Goal: Find specific page/section: Find specific page/section

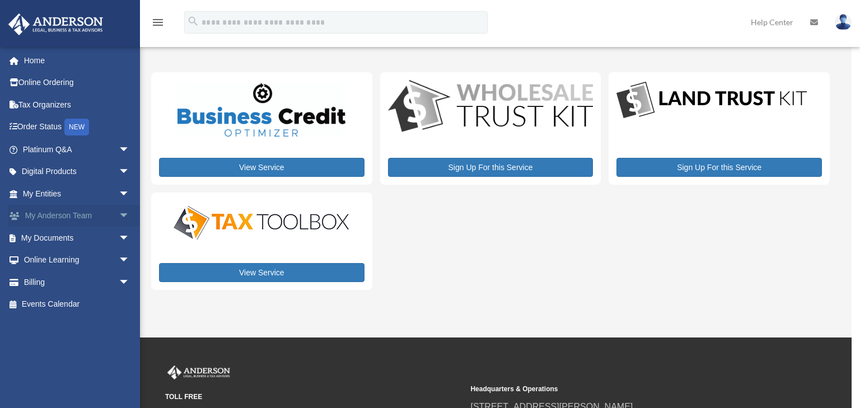
click at [119, 220] on span "arrow_drop_down" at bounding box center [130, 216] width 22 height 23
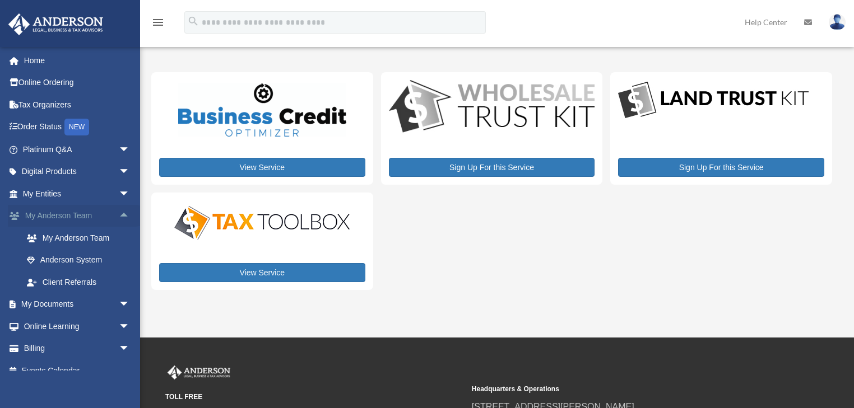
click at [119, 214] on span "arrow_drop_up" at bounding box center [130, 216] width 22 height 23
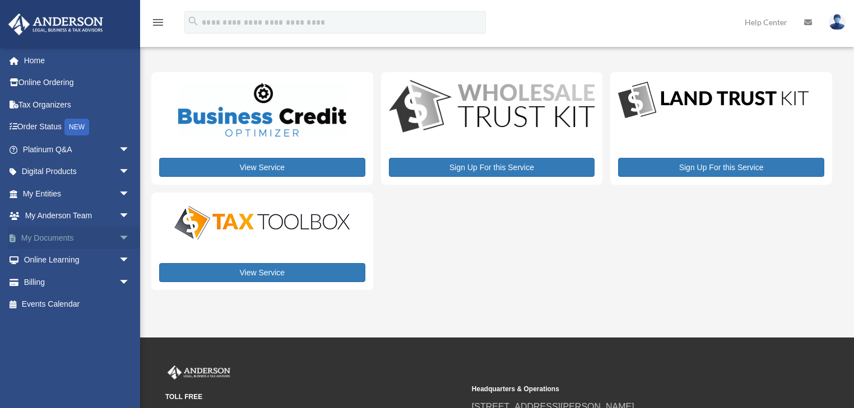
click at [119, 239] on span "arrow_drop_down" at bounding box center [130, 238] width 22 height 23
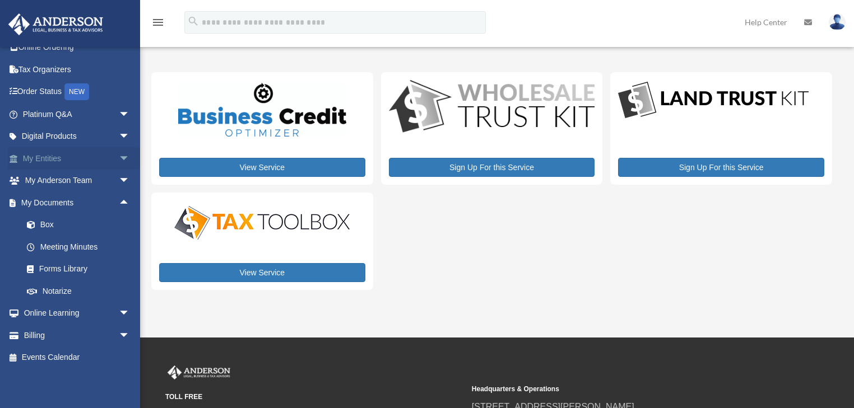
click at [119, 154] on span "arrow_drop_down" at bounding box center [130, 158] width 22 height 23
click at [119, 155] on span "arrow_drop_up" at bounding box center [130, 158] width 22 height 23
click at [121, 140] on span "arrow_drop_down" at bounding box center [130, 136] width 22 height 23
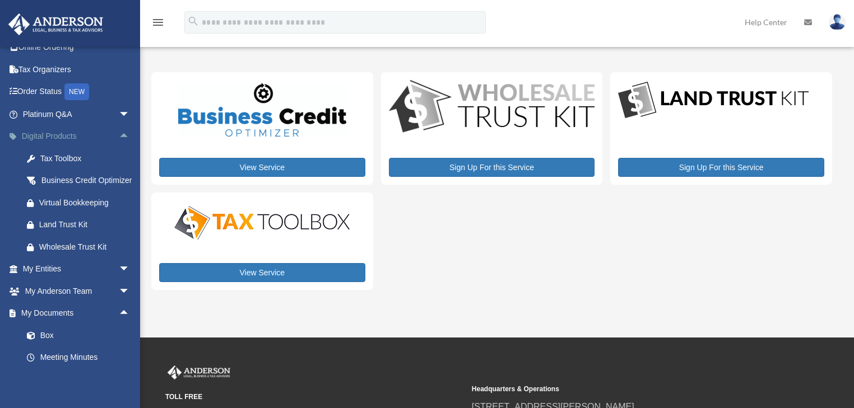
click at [119, 130] on span "arrow_drop_up" at bounding box center [130, 136] width 22 height 23
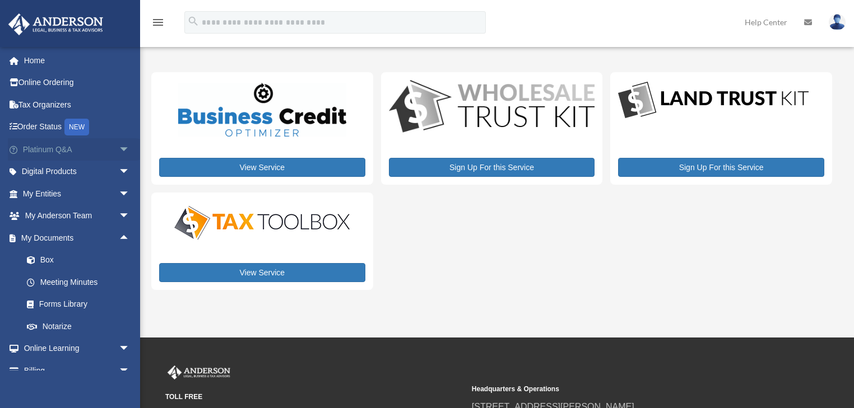
click at [119, 150] on span "arrow_drop_down" at bounding box center [130, 149] width 22 height 23
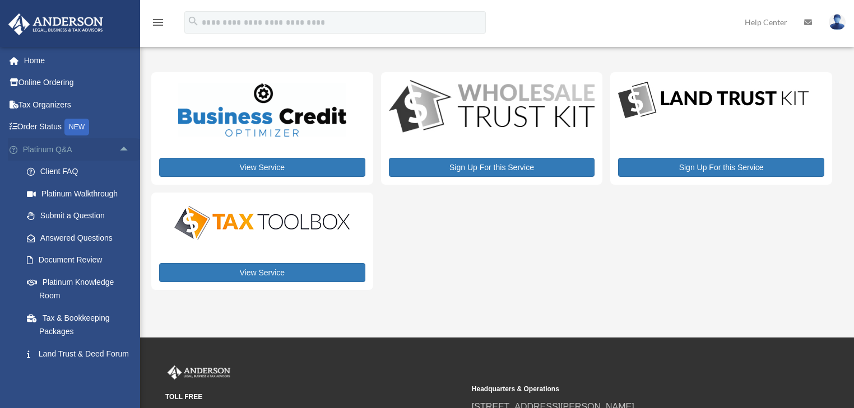
click at [119, 148] on span "arrow_drop_up" at bounding box center [130, 149] width 22 height 23
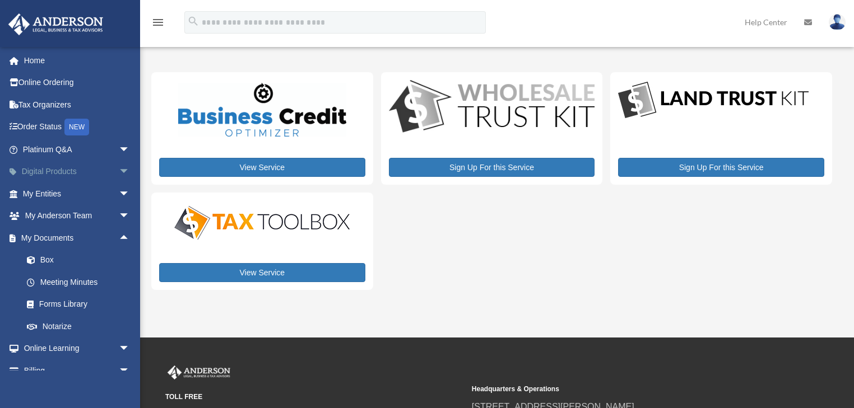
click at [119, 169] on span "arrow_drop_down" at bounding box center [130, 172] width 22 height 23
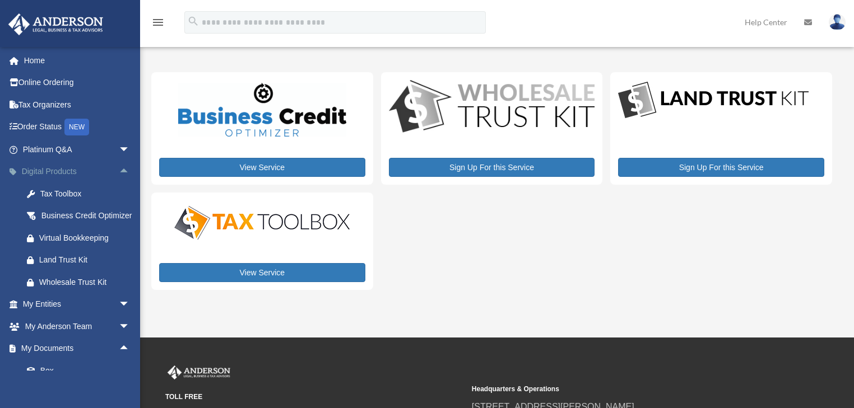
click at [123, 171] on span "arrow_drop_up" at bounding box center [130, 172] width 22 height 23
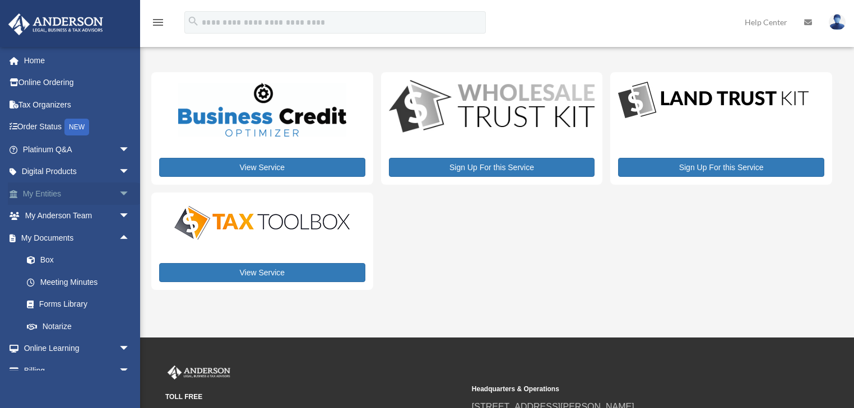
click at [119, 197] on span "arrow_drop_down" at bounding box center [130, 194] width 22 height 23
click at [119, 195] on span "arrow_drop_up" at bounding box center [130, 194] width 22 height 23
click at [119, 215] on span "arrow_drop_down" at bounding box center [130, 216] width 22 height 23
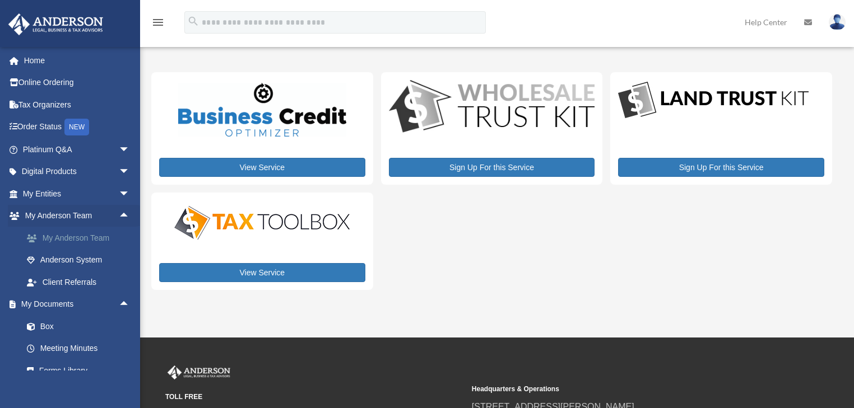
click at [96, 237] on link "My Anderson Team" at bounding box center [81, 238] width 131 height 22
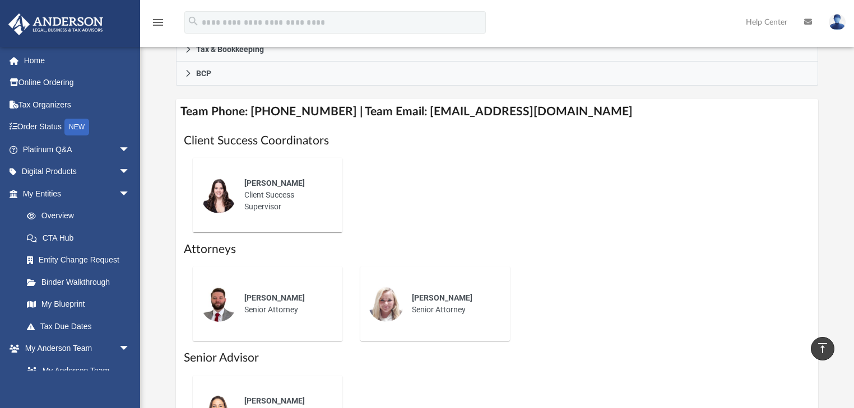
scroll to position [403, 0]
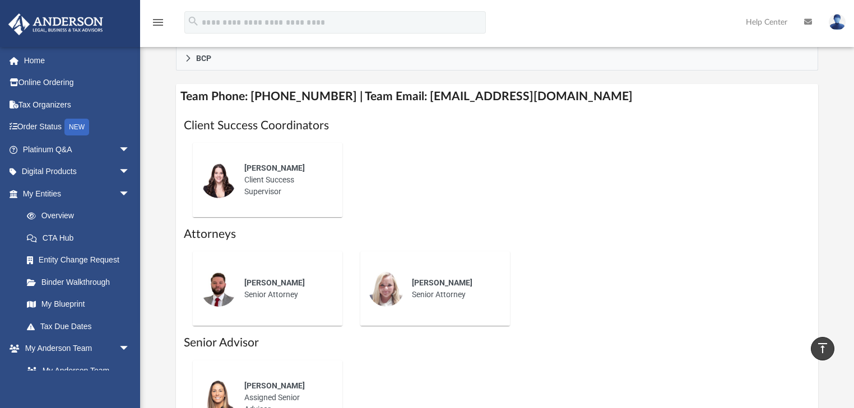
click at [278, 282] on span "Chris Wade" at bounding box center [274, 282] width 60 height 9
click at [251, 283] on span "Chris Wade" at bounding box center [274, 282] width 60 height 9
click at [297, 288] on div "Chris Wade Senior Attorney" at bounding box center [285, 288] width 98 height 39
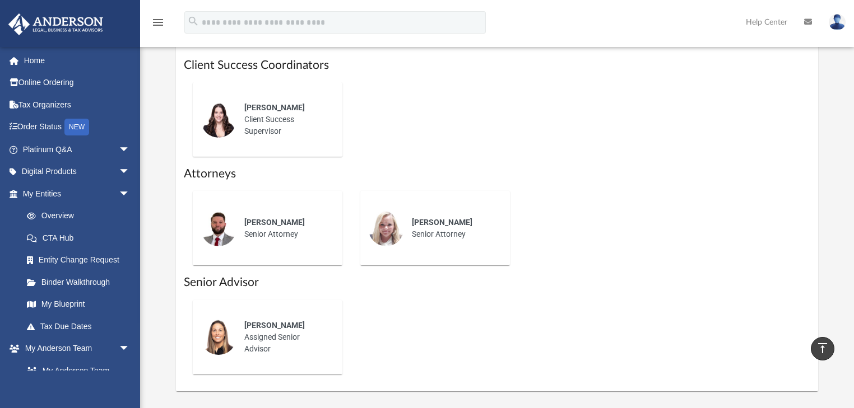
scroll to position [448, 0]
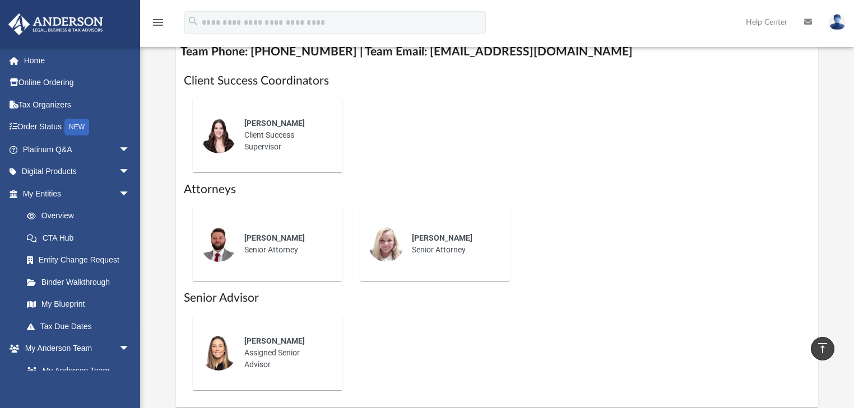
click at [281, 244] on div "Chris Wade Senior Attorney" at bounding box center [285, 244] width 98 height 39
click at [229, 240] on img at bounding box center [219, 244] width 36 height 36
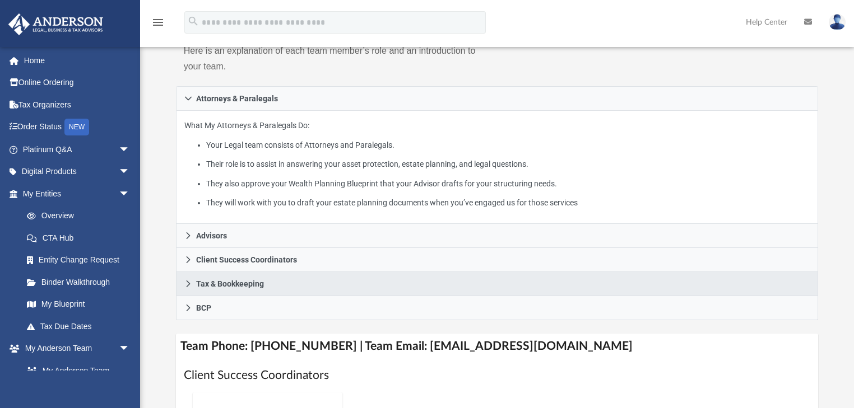
scroll to position [179, 0]
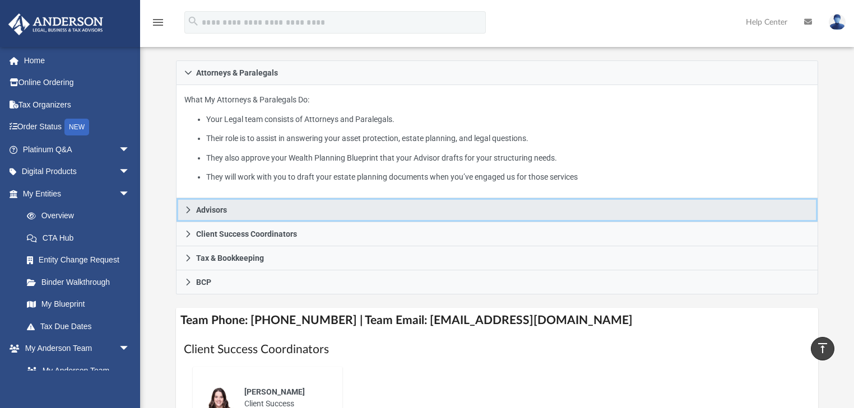
click at [245, 213] on link "Advisors" at bounding box center [497, 210] width 642 height 24
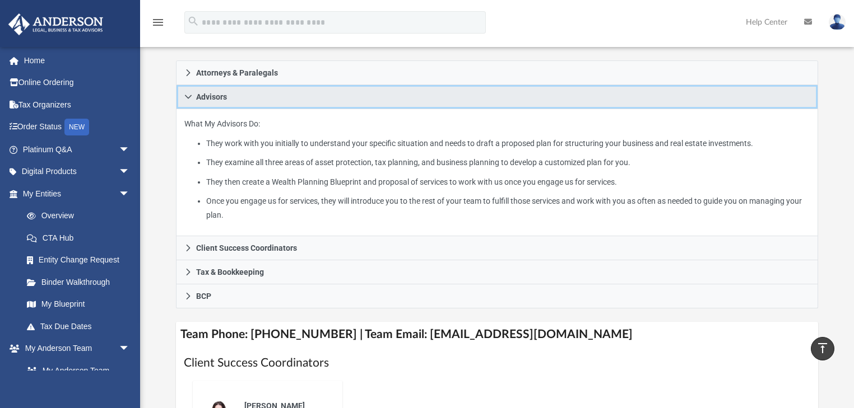
click at [309, 91] on link "Advisors" at bounding box center [497, 97] width 642 height 24
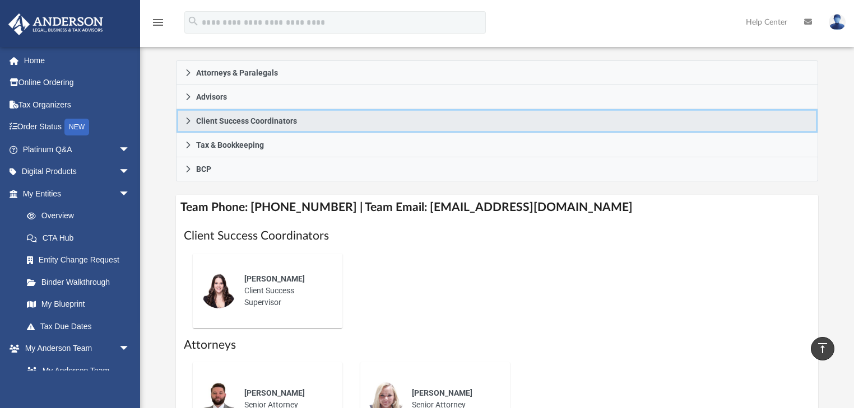
click at [290, 120] on span "Client Success Coordinators" at bounding box center [246, 121] width 101 height 8
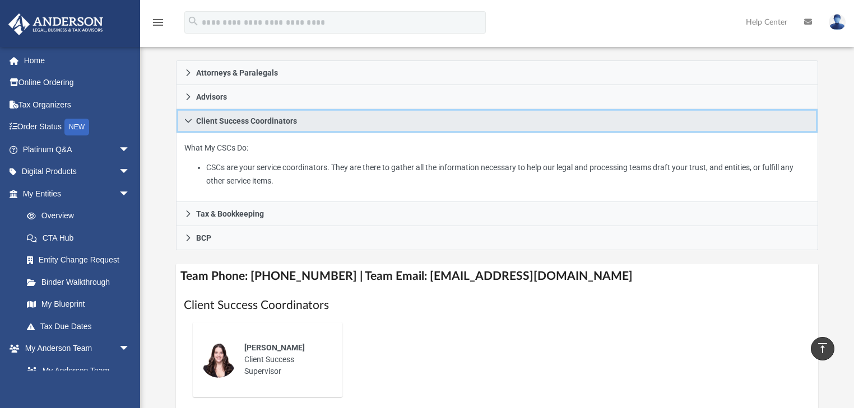
click at [286, 125] on link "Client Success Coordinators" at bounding box center [497, 121] width 642 height 24
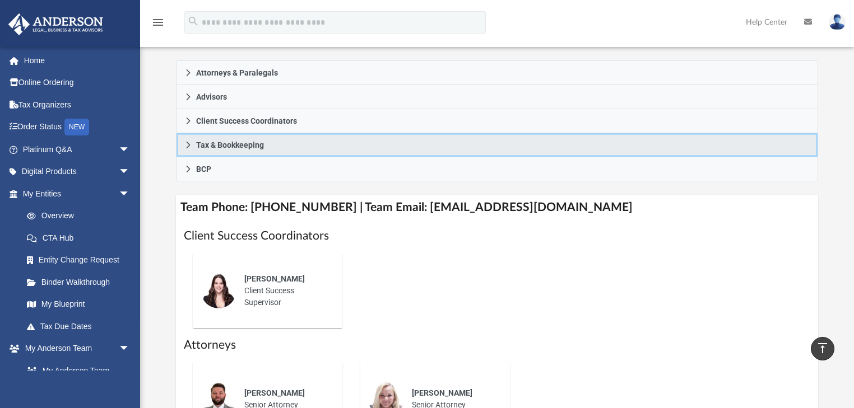
click at [273, 148] on link "Tax & Bookkeeping" at bounding box center [497, 145] width 642 height 24
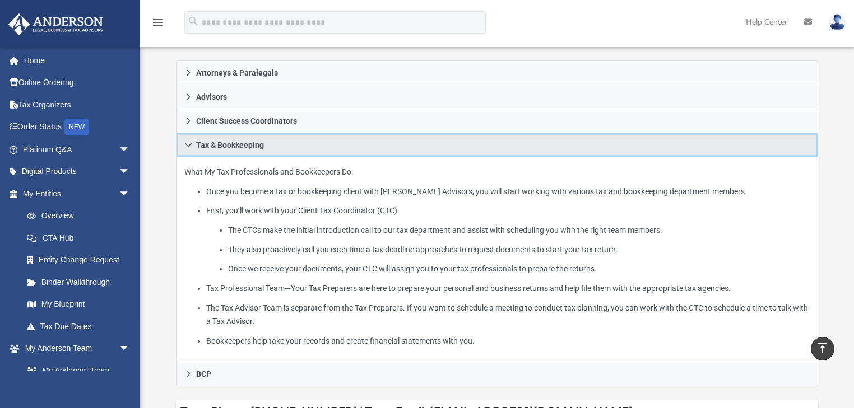
click at [273, 148] on link "Tax & Bookkeeping" at bounding box center [497, 145] width 642 height 24
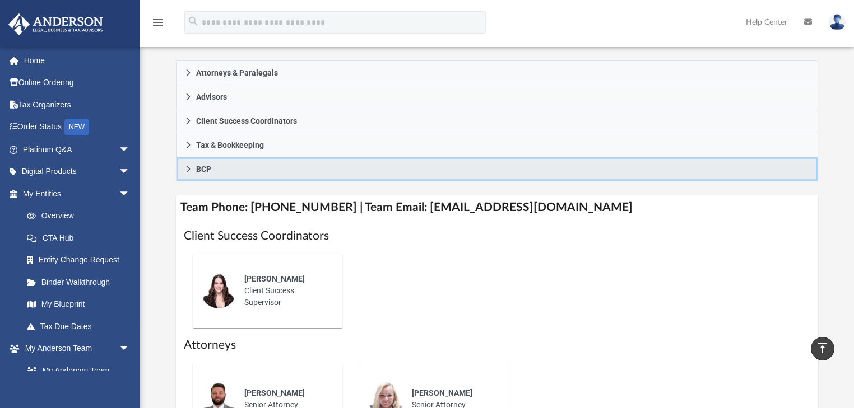
click at [276, 164] on link "BCP" at bounding box center [497, 169] width 642 height 24
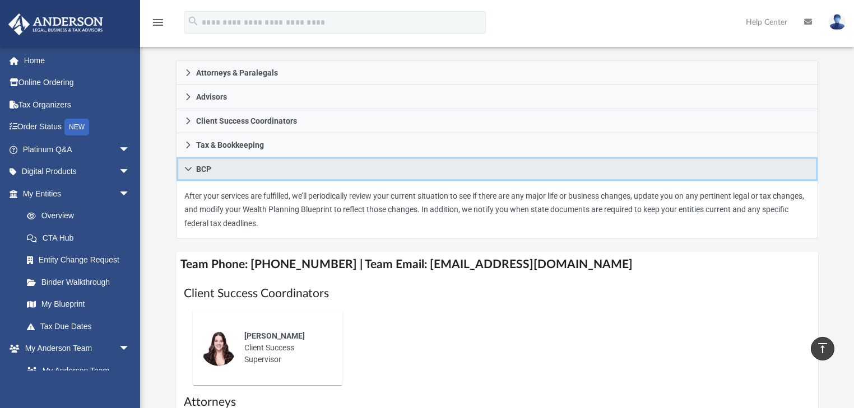
click at [276, 164] on link "BCP" at bounding box center [497, 169] width 642 height 24
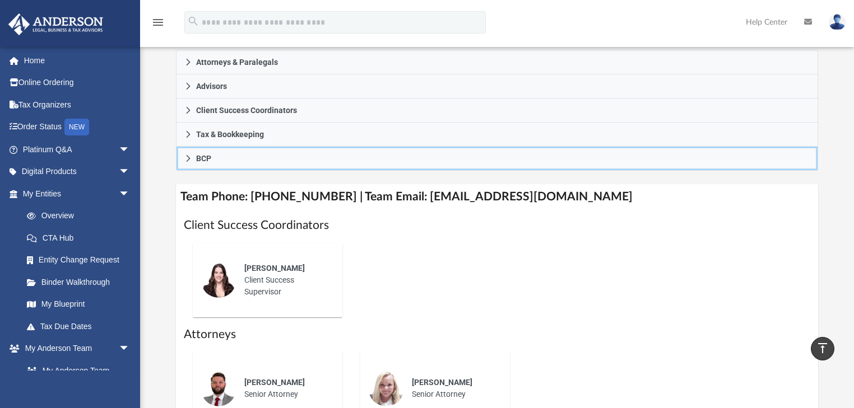
scroll to position [224, 0]
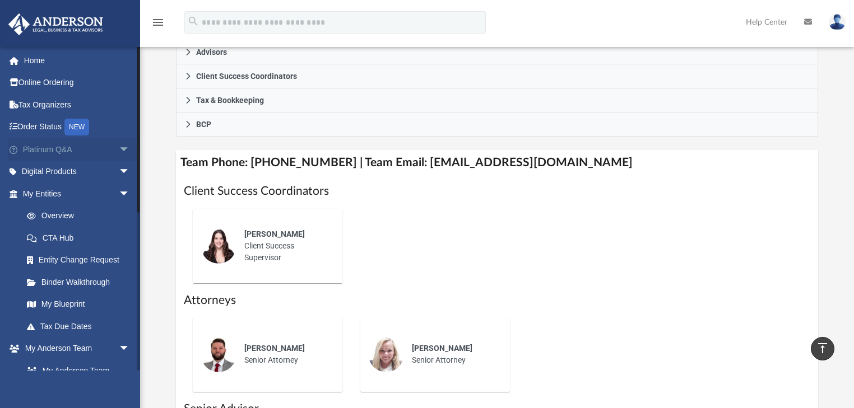
click at [119, 148] on span "arrow_drop_down" at bounding box center [130, 149] width 22 height 23
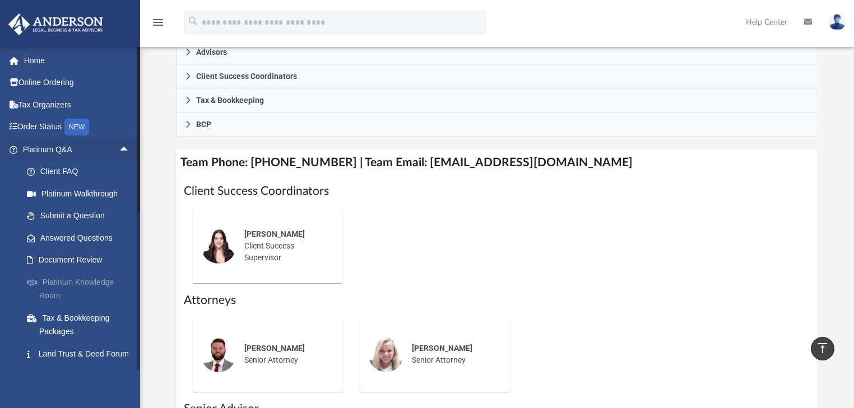
click at [106, 282] on link "Platinum Knowledge Room" at bounding box center [81, 289] width 131 height 36
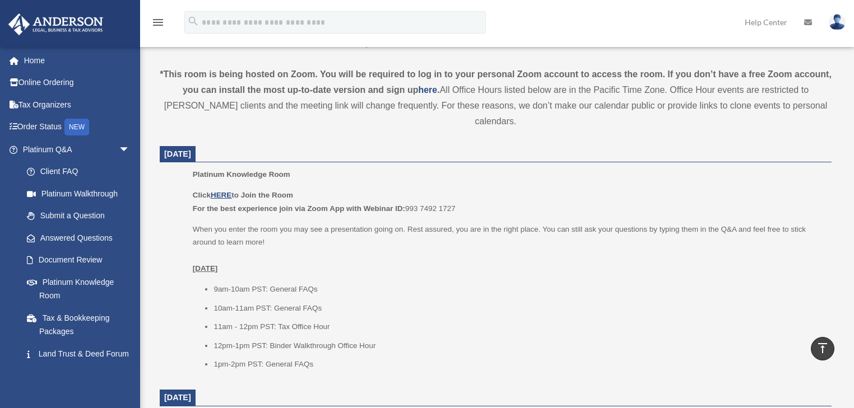
scroll to position [314, 0]
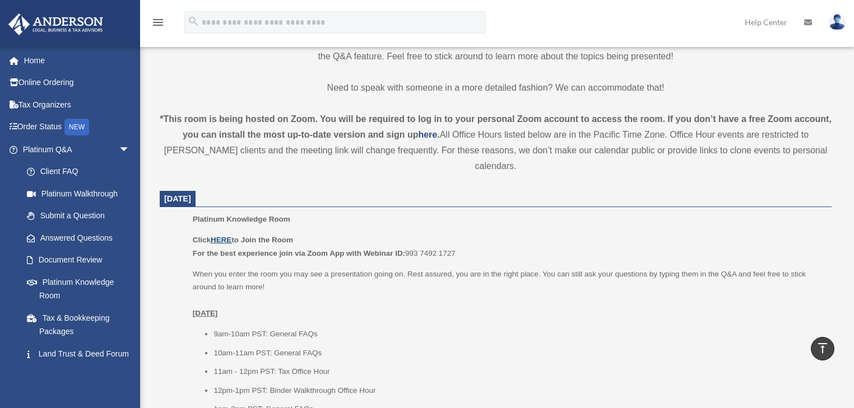
click at [226, 236] on u "HERE" at bounding box center [221, 240] width 21 height 8
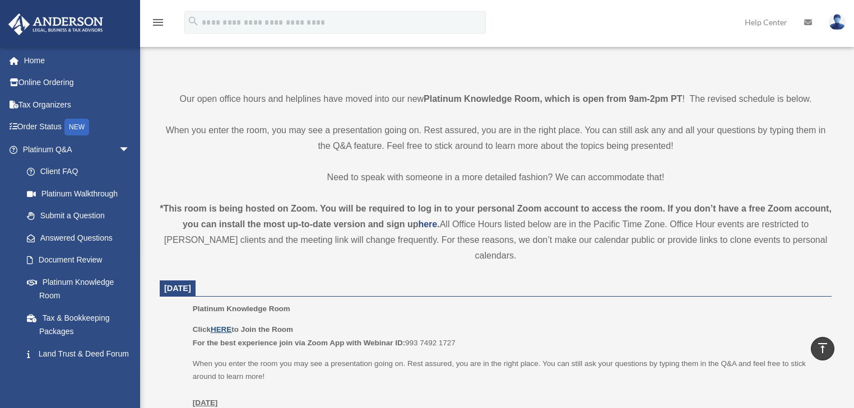
scroll to position [0, 0]
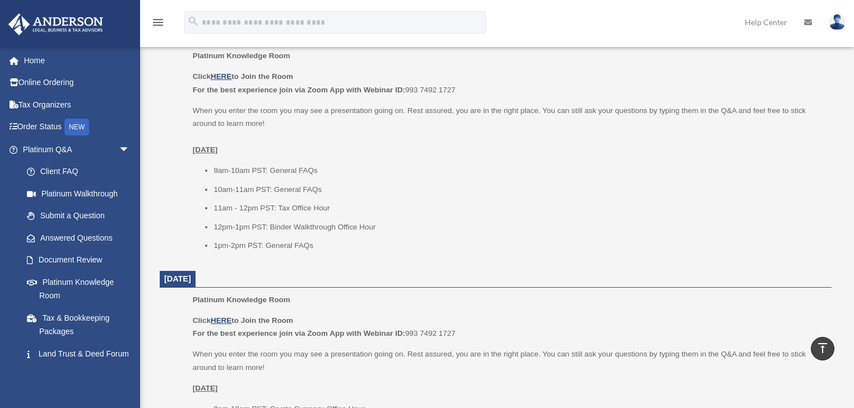
scroll to position [493, 0]
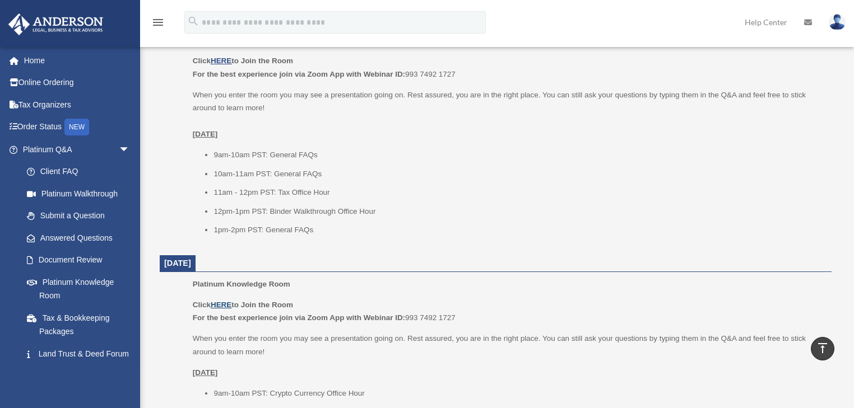
click at [226, 301] on u "HERE" at bounding box center [221, 305] width 21 height 8
